Goal: Task Accomplishment & Management: Manage account settings

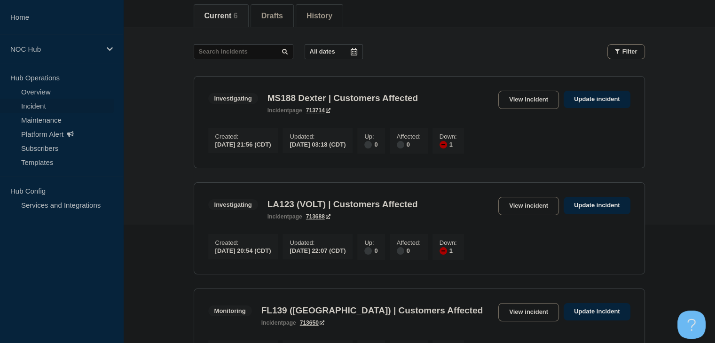
scroll to position [141, 0]
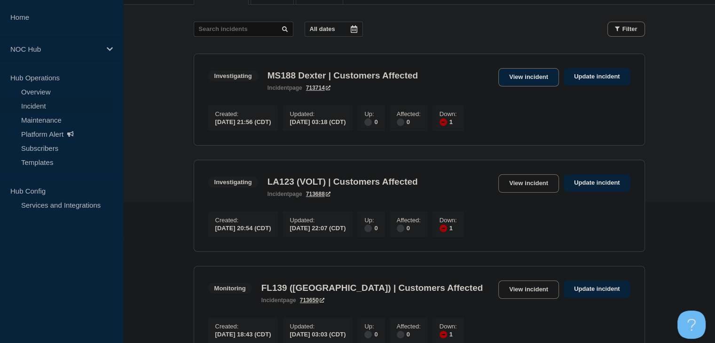
click at [521, 73] on link "View incident" at bounding box center [528, 77] width 61 height 18
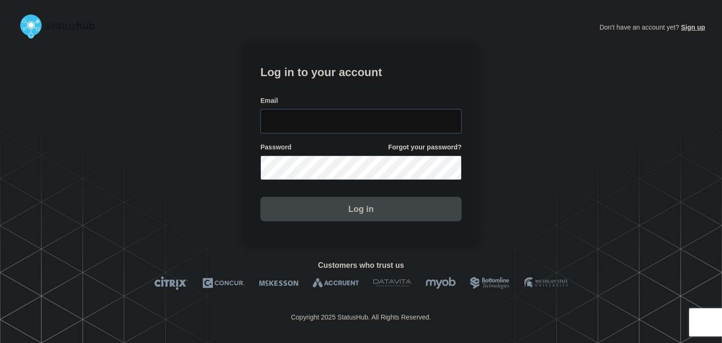
type input "amanda.mckeehan@conexon.us"
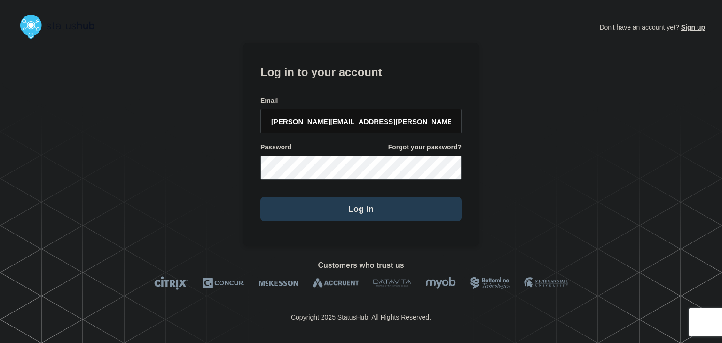
click at [330, 217] on button "Log in" at bounding box center [361, 209] width 201 height 24
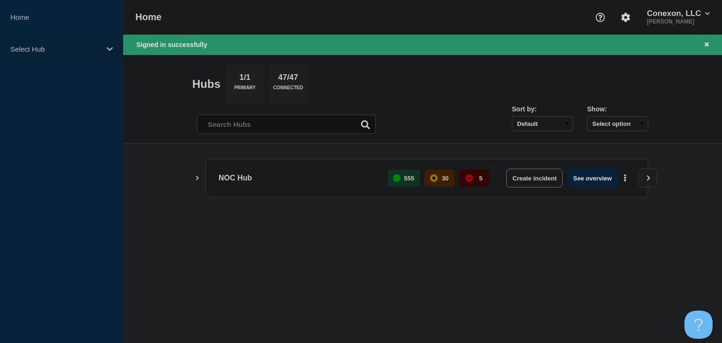
click at [95, 47] on p "Select Hub" at bounding box center [55, 49] width 90 height 8
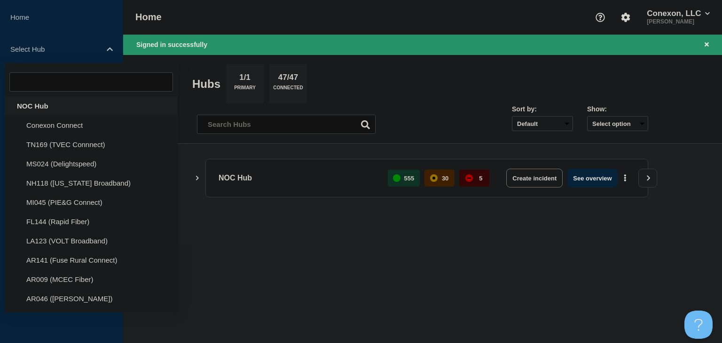
click at [72, 112] on div "NOC Hub" at bounding box center [91, 105] width 173 height 19
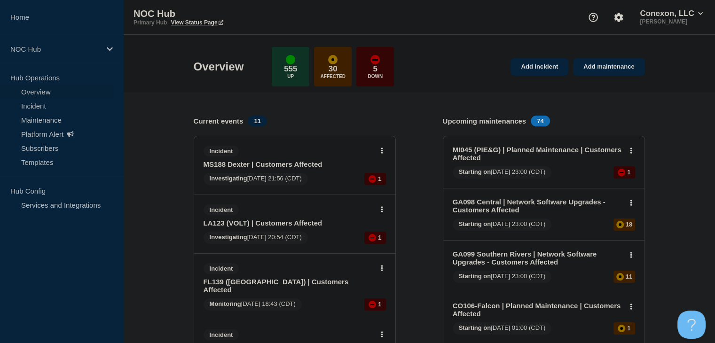
click at [296, 166] on link "MS188 Dexter | Customers Affected" at bounding box center [289, 164] width 170 height 8
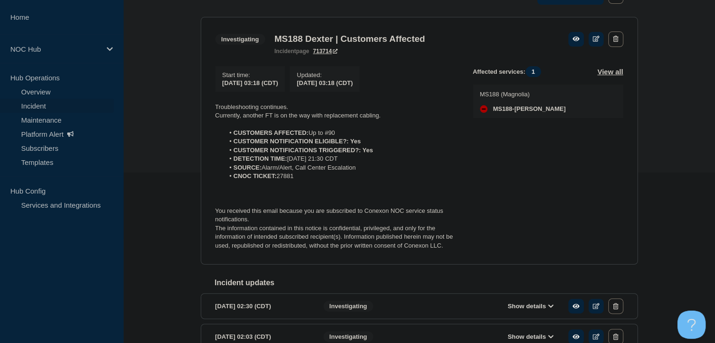
scroll to position [188, 0]
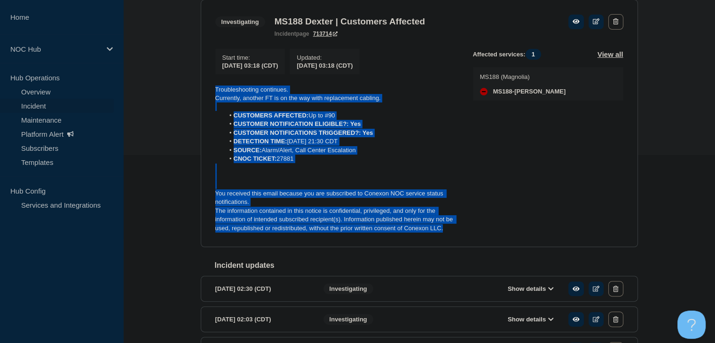
drag, startPoint x: 448, startPoint y: 230, endPoint x: 207, endPoint y: 87, distance: 279.8
click at [207, 87] on section "Investigating MS188 Dexter | Customers Affected incident page 713714 Start time…" at bounding box center [419, 124] width 437 height 248
copy div "Troubleshooting continues. Currently, another FT is on the way with replacement…"
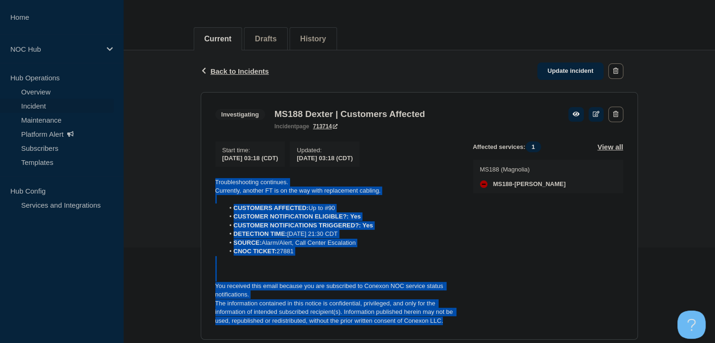
scroll to position [94, 0]
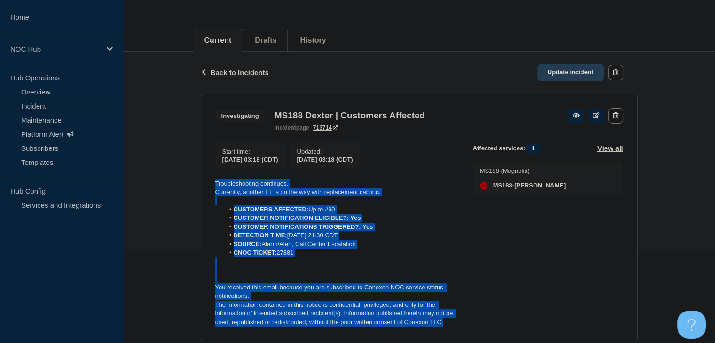
click at [576, 77] on link "Update incident" at bounding box center [570, 72] width 67 height 17
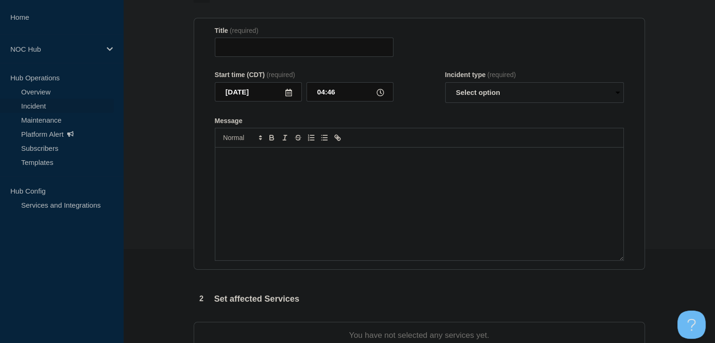
type input "MS188 Dexter | Customers Affected"
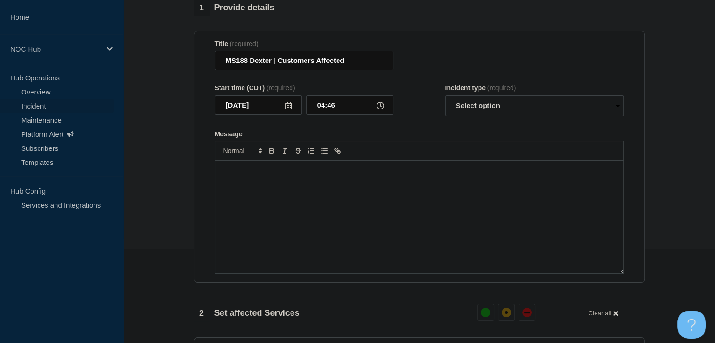
click at [299, 192] on div "Message" at bounding box center [419, 217] width 408 height 113
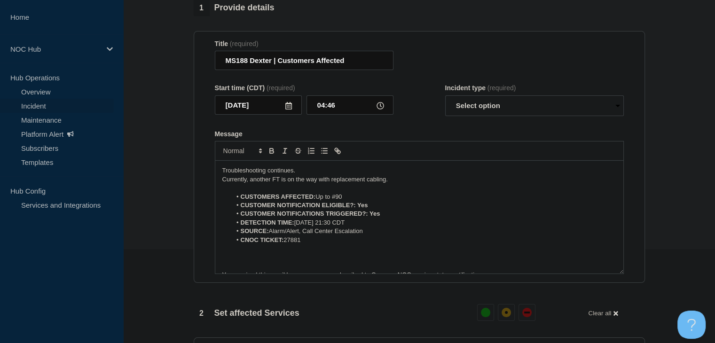
scroll to position [22, 0]
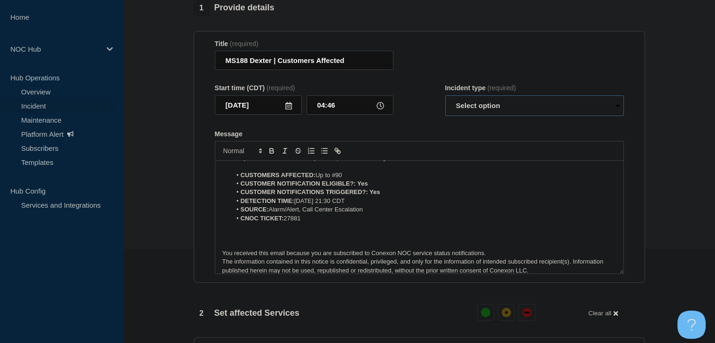
click at [493, 106] on select "Select option Investigating Identified Monitoring Resolved" at bounding box center [534, 105] width 179 height 21
select select "resolved"
click at [445, 101] on select "Select option Investigating Identified Monitoring Resolved" at bounding box center [534, 105] width 179 height 21
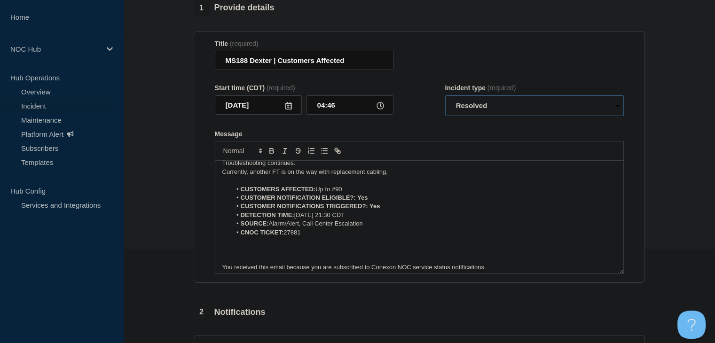
scroll to position [0, 0]
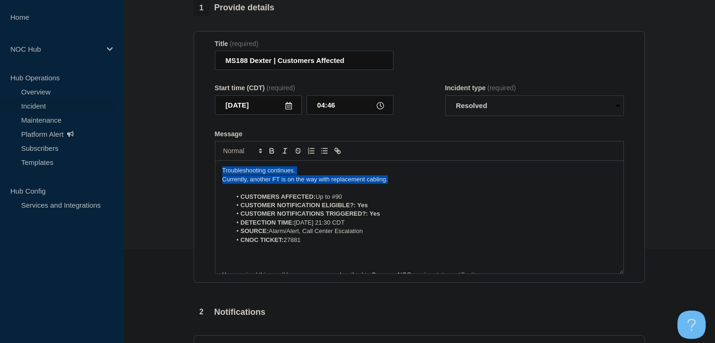
drag, startPoint x: 397, startPoint y: 185, endPoint x: 194, endPoint y: 167, distance: 203.9
click at [194, 167] on section "Title (required) MS188 Dexter | Customers Affected Start time (CDT) (required) …" at bounding box center [419, 157] width 451 height 253
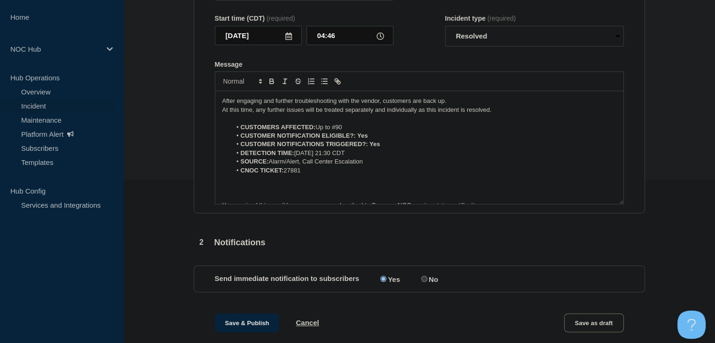
scroll to position [208, 0]
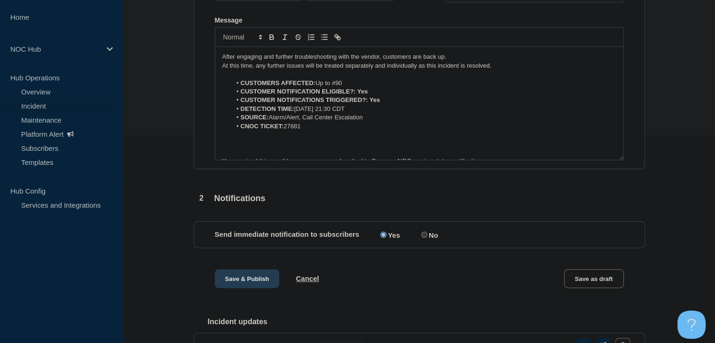
click at [245, 288] on button "Save & Publish" at bounding box center [247, 278] width 65 height 19
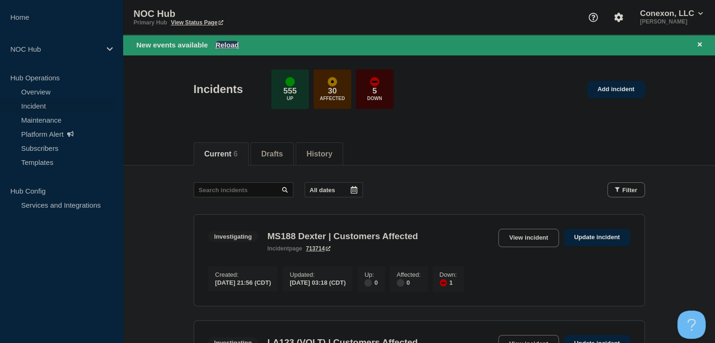
click at [226, 42] on button "Reload" at bounding box center [227, 45] width 24 height 8
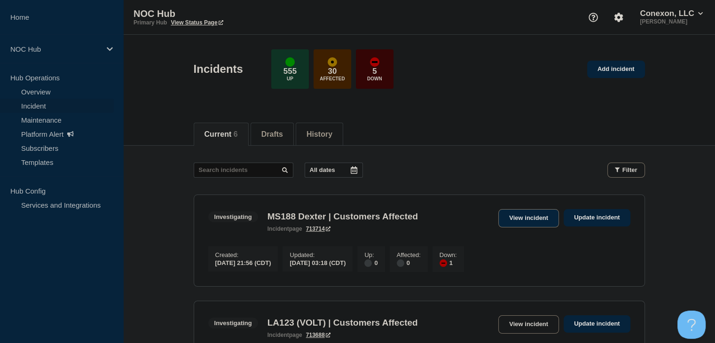
click at [537, 219] on link "View incident" at bounding box center [528, 218] width 61 height 18
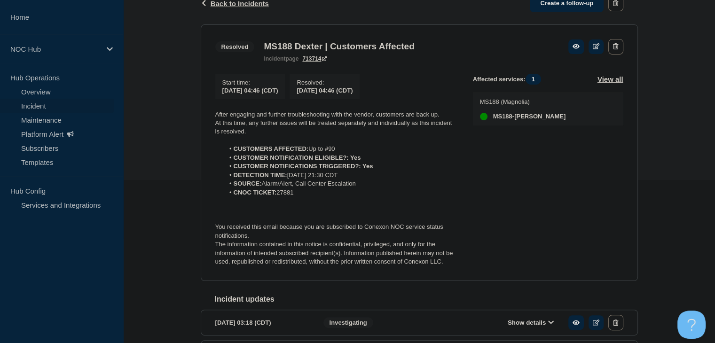
scroll to position [90, 0]
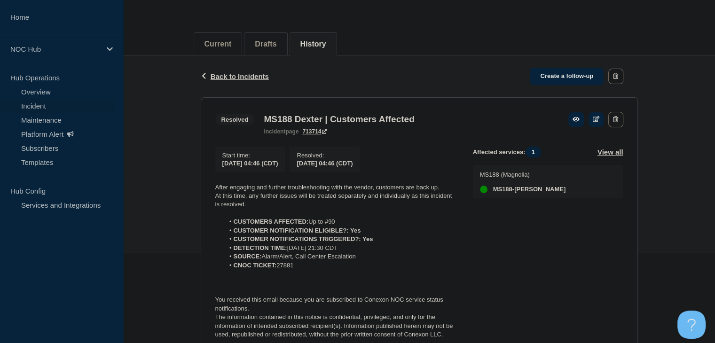
click at [52, 101] on link "Incident" at bounding box center [57, 106] width 114 height 14
